Goal: Task Accomplishment & Management: Manage account settings

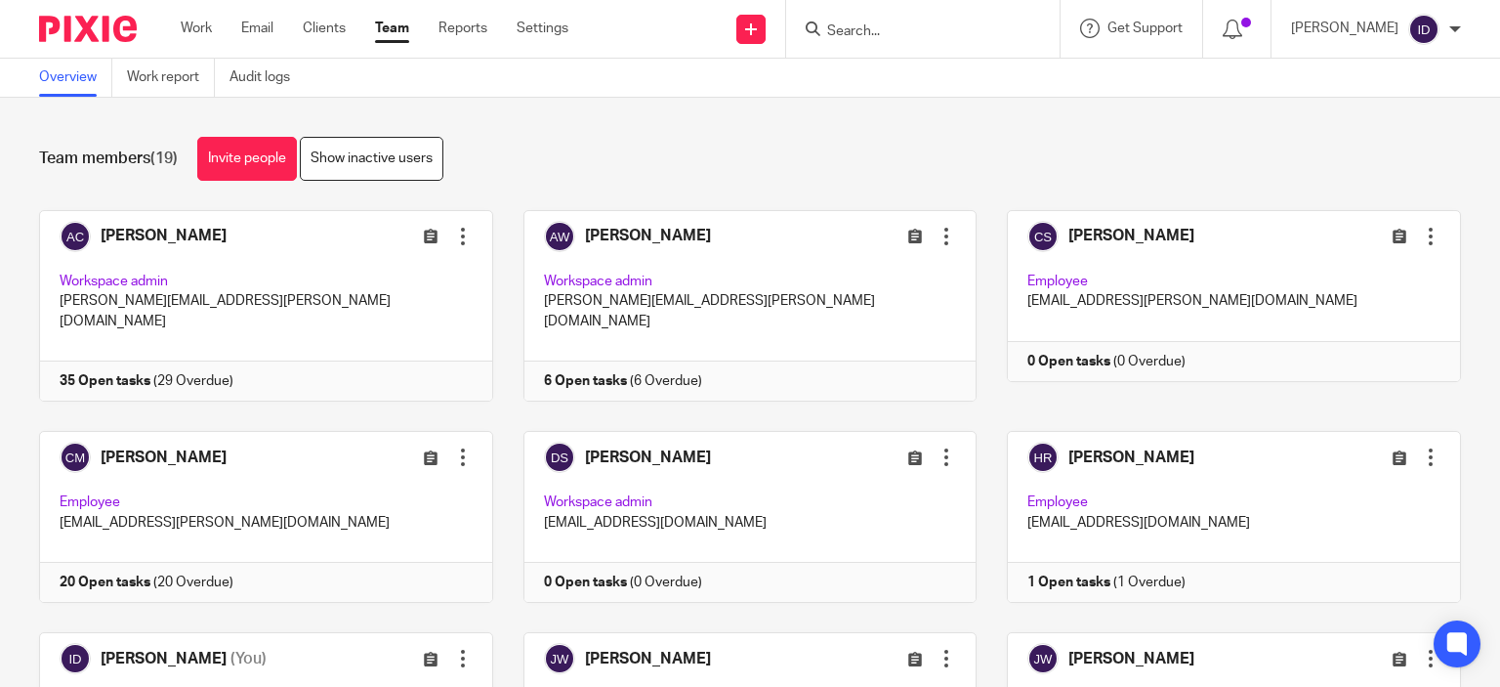
click at [586, 152] on div "Team members (19) Invite people Show inactive users" at bounding box center [750, 159] width 1422 height 44
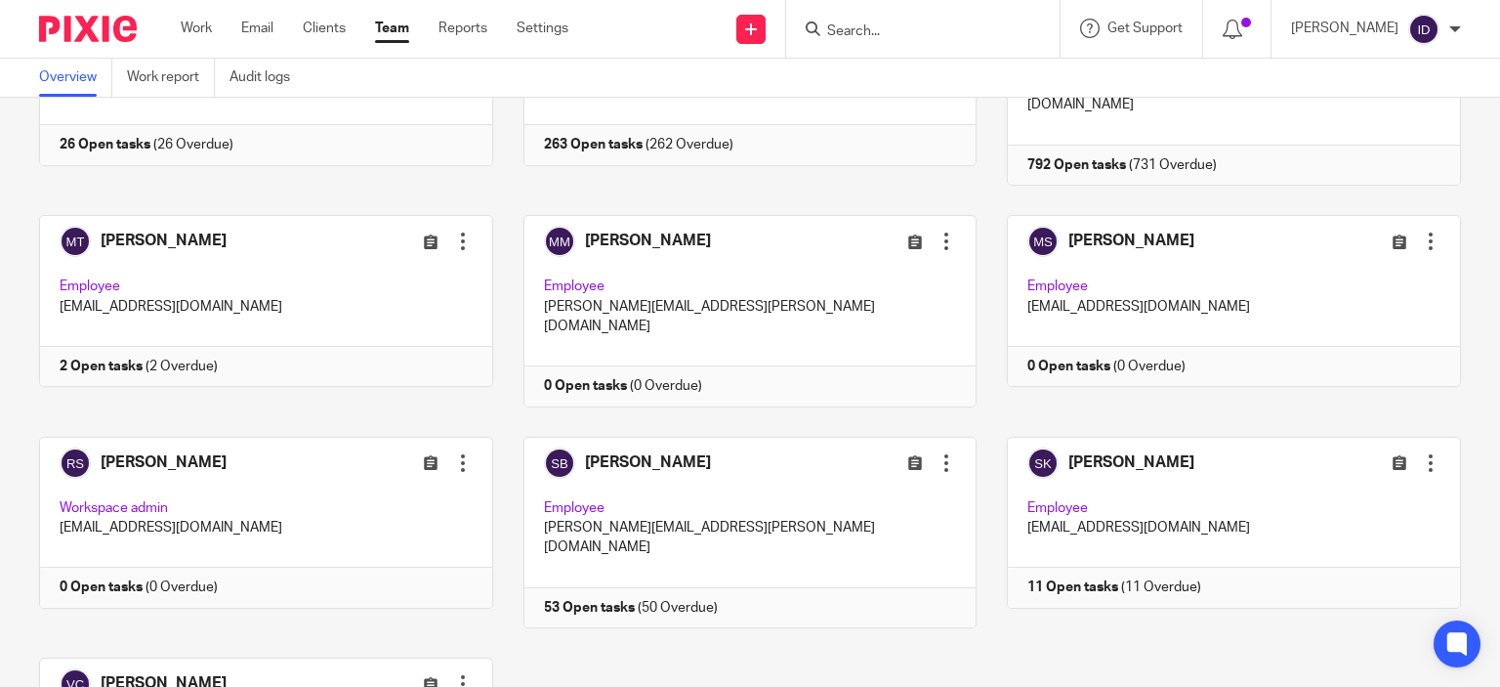
scroll to position [967, 0]
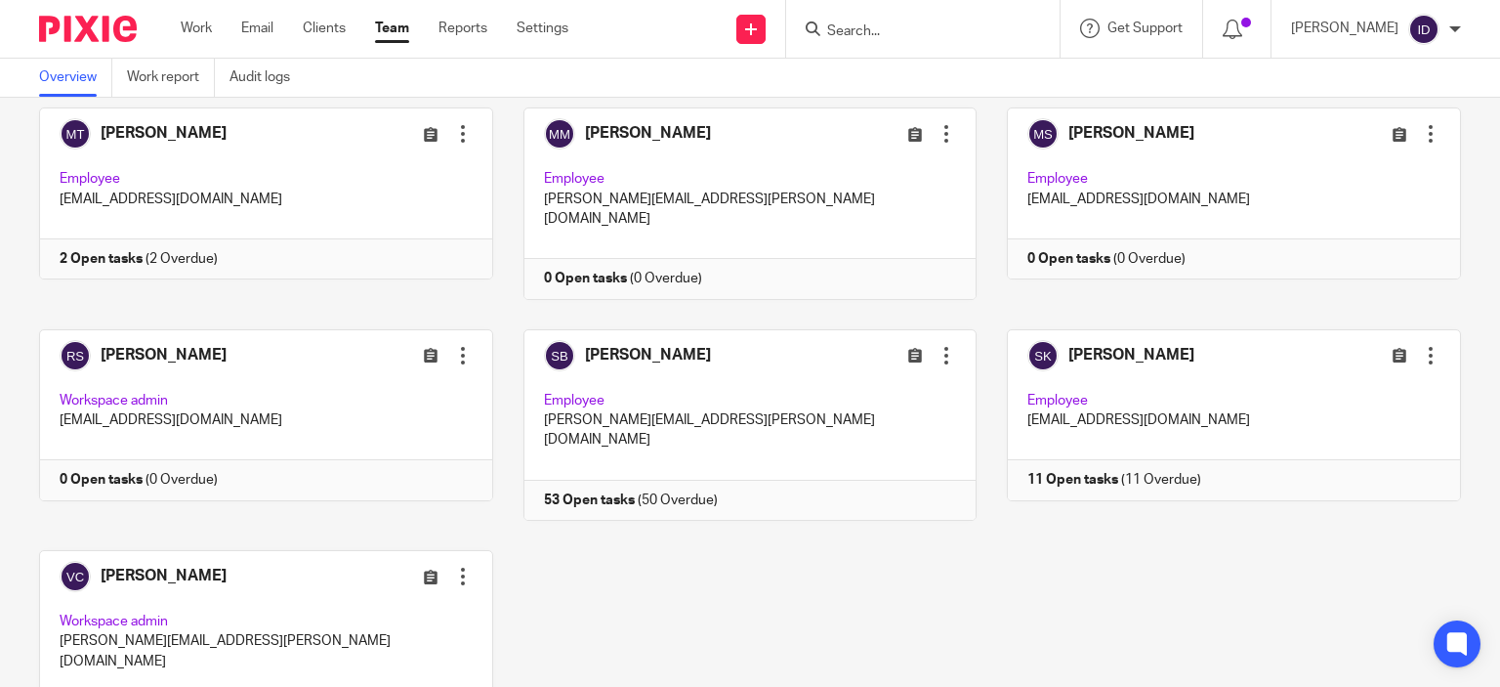
click at [724, 541] on div "[PERSON_NAME] Edit user Transfer Deactivate user Workspace admin [PERSON_NAME][…" at bounding box center [735, 7] width 1453 height 1529
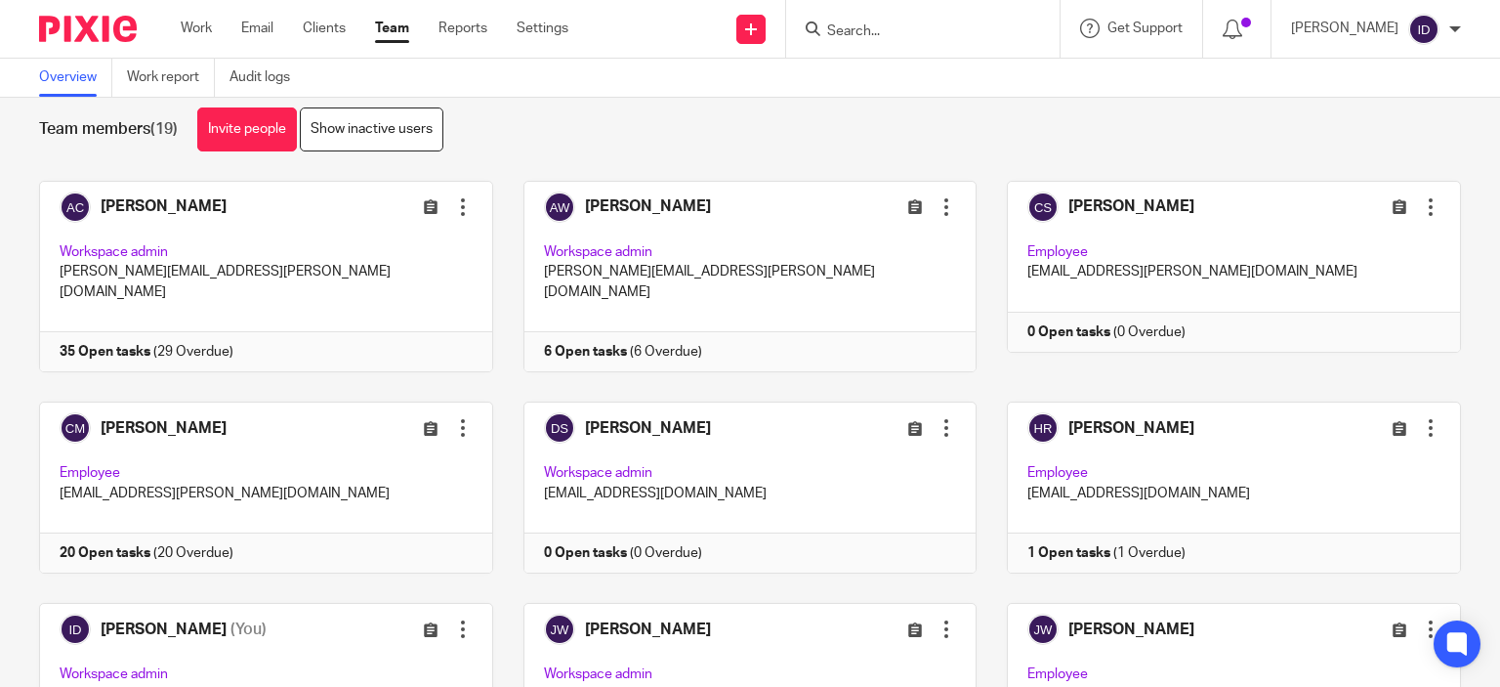
scroll to position [0, 0]
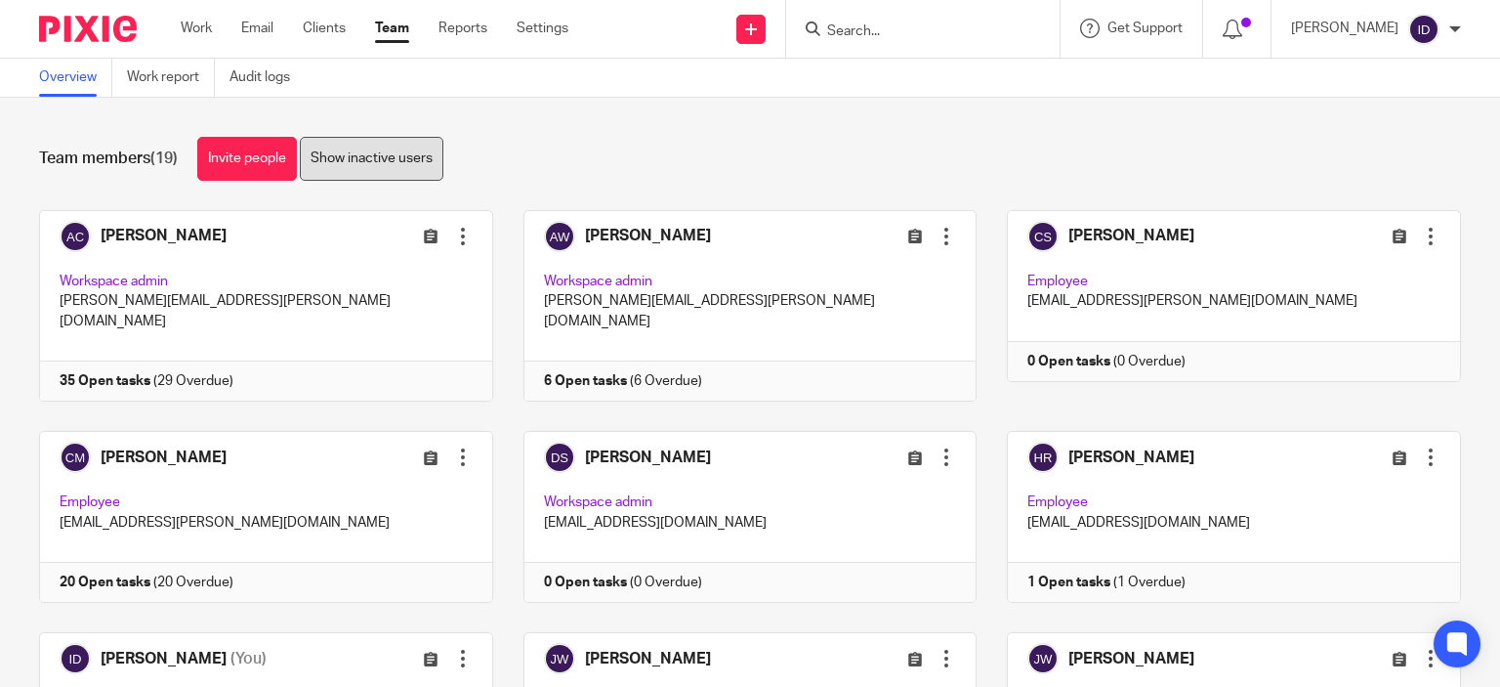
click at [402, 158] on link "Show inactive users" at bounding box center [372, 159] width 144 height 44
click at [629, 122] on div "Team members (25) Invite people Hide inactive users Invite team members Add inv…" at bounding box center [750, 392] width 1500 height 589
click at [1085, 449] on span "[PERSON_NAME]" at bounding box center [1132, 457] width 126 height 16
click at [1421, 447] on div at bounding box center [1431, 457] width 20 height 20
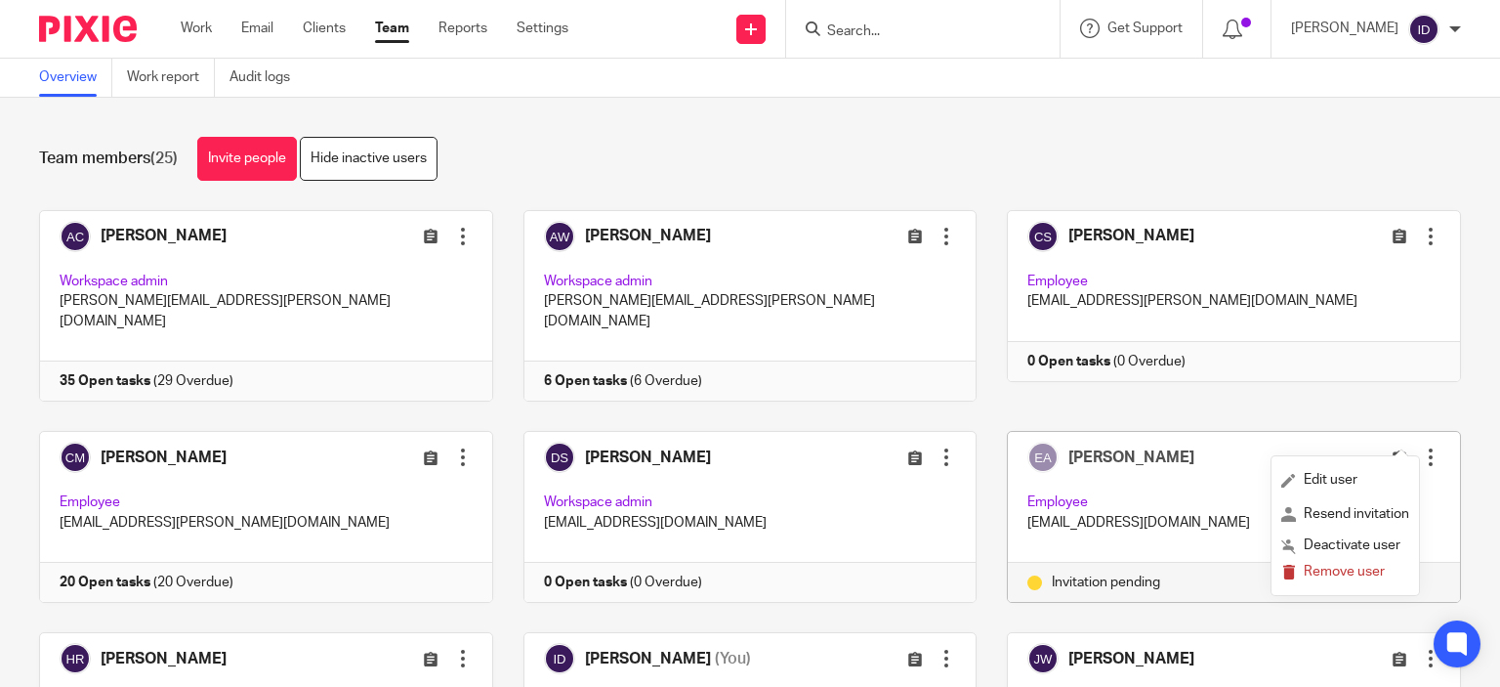
click at [773, 144] on div "Team members (25) Invite people Hide inactive users" at bounding box center [750, 159] width 1422 height 44
